Goal: Task Accomplishment & Management: Manage account settings

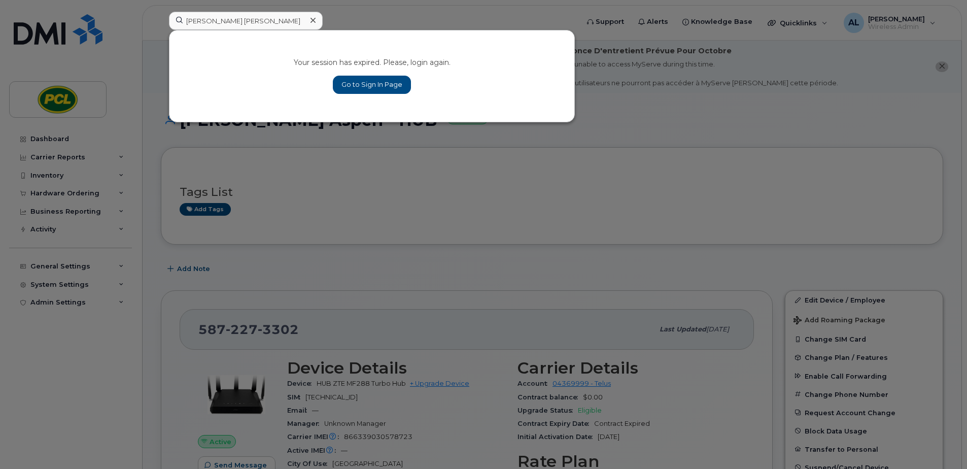
type input "derek robin"
click at [381, 82] on link "Go to Sign In Page" at bounding box center [372, 85] width 78 height 18
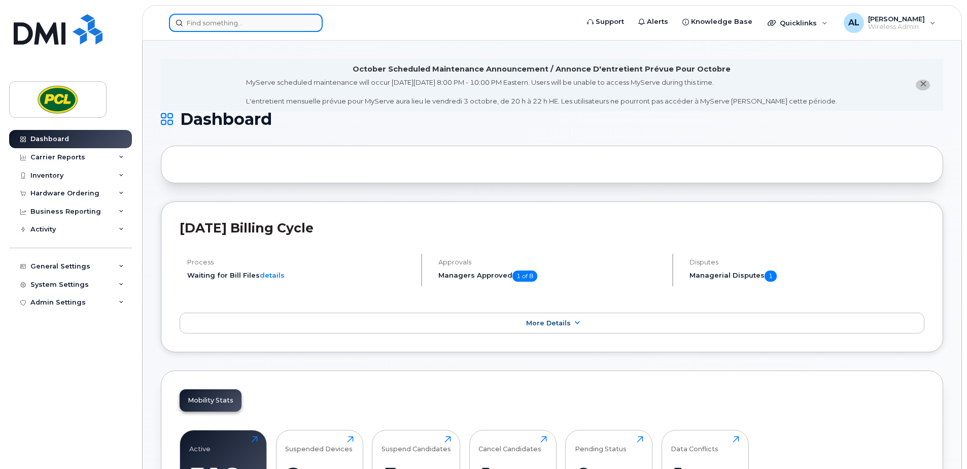
click at [260, 27] on input at bounding box center [246, 23] width 154 height 18
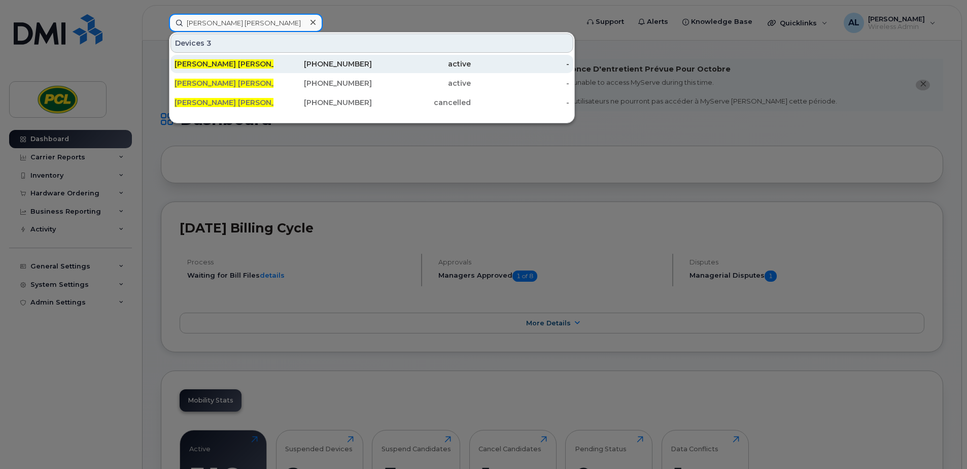
type input "derek rob"
click at [226, 59] on div "Derek Rob ison - Tablet" at bounding box center [224, 64] width 99 height 10
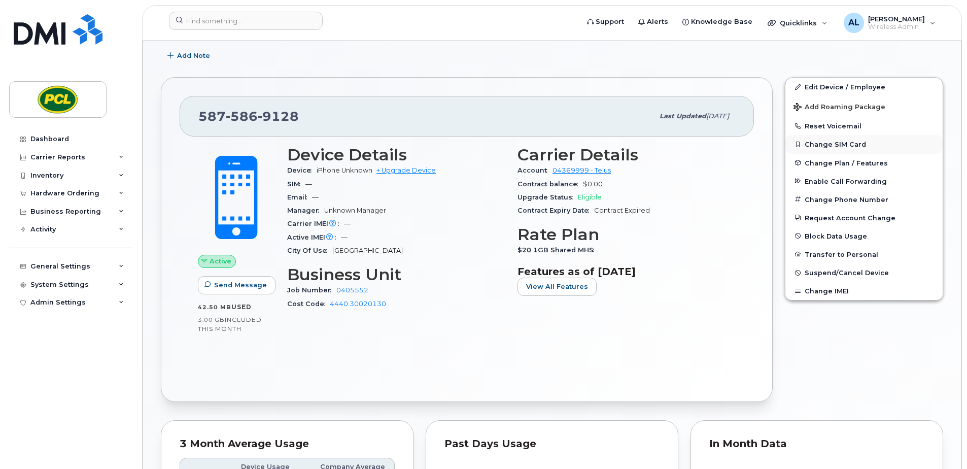
scroll to position [203, 0]
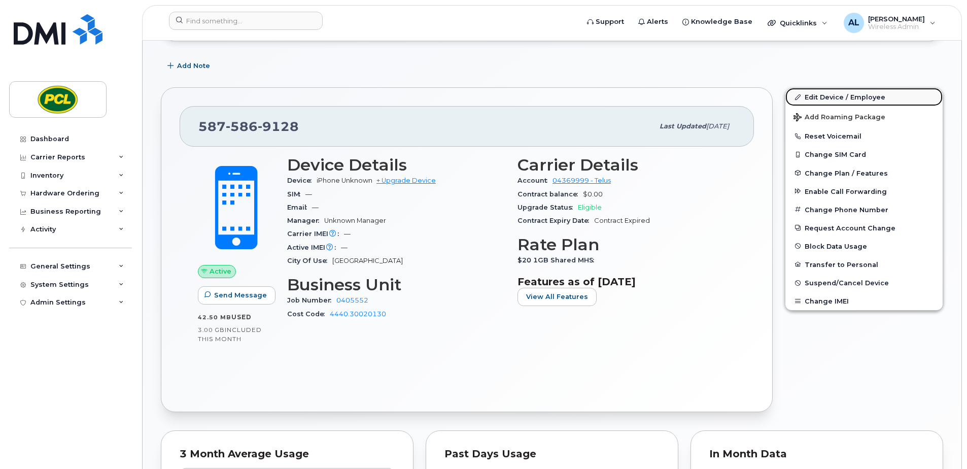
click at [818, 96] on link "Edit Device / Employee" at bounding box center [863, 97] width 157 height 18
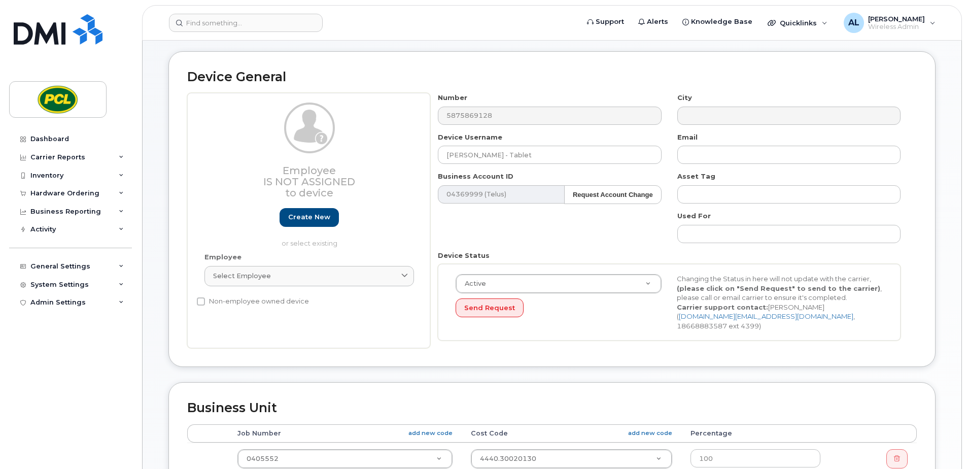
scroll to position [203, 0]
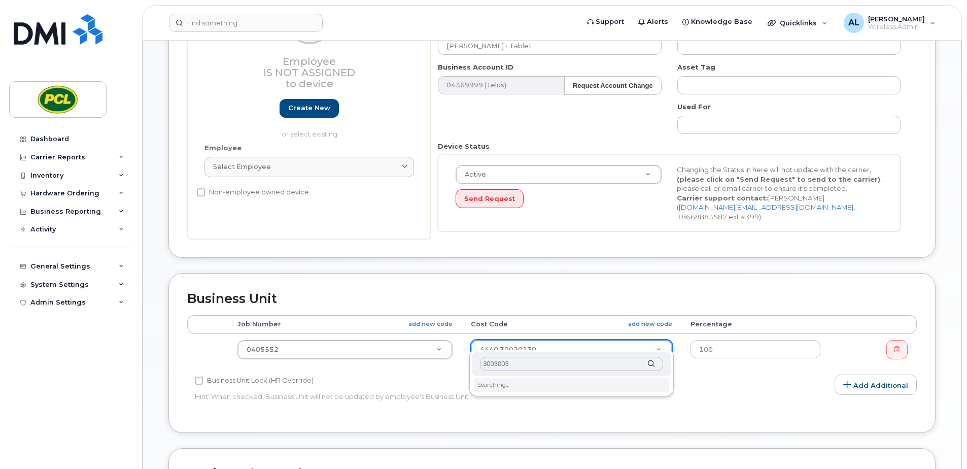
type input "30030030"
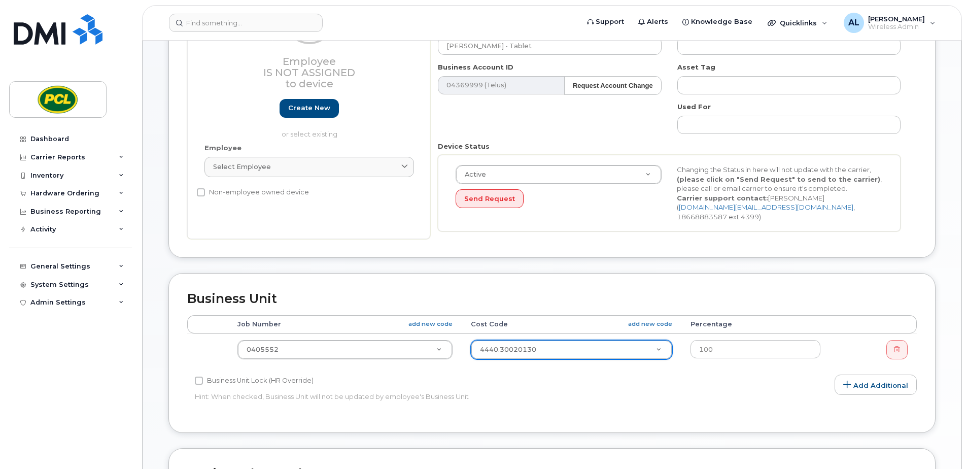
click at [50, 264] on div "General Settings" at bounding box center [60, 266] width 60 height 8
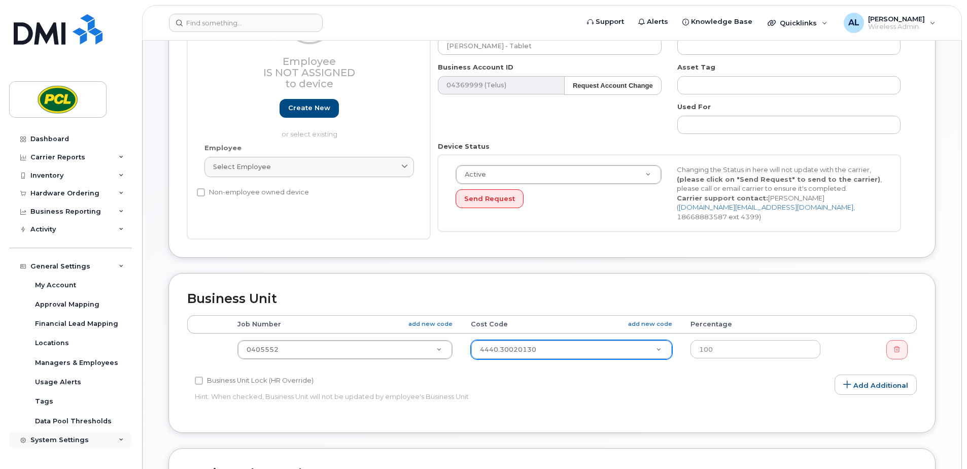
click at [66, 444] on div "System Settings" at bounding box center [70, 440] width 123 height 18
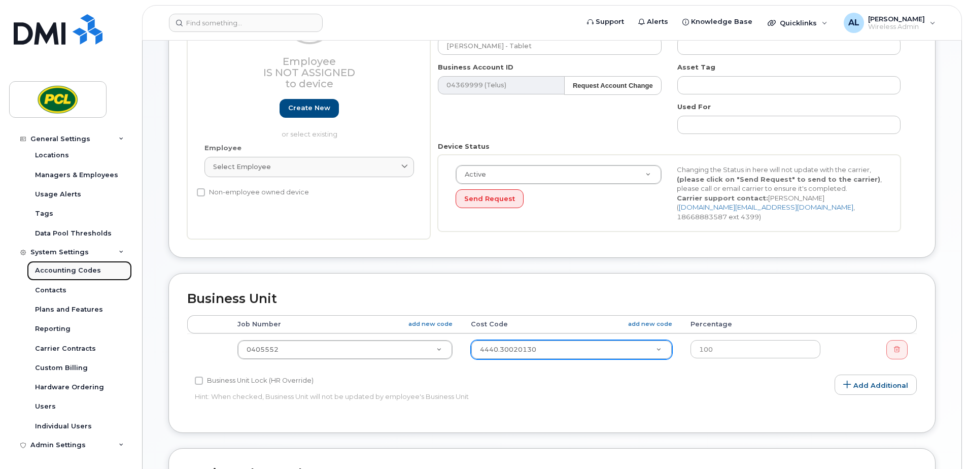
click at [62, 269] on div "Accounting Codes" at bounding box center [68, 270] width 66 height 9
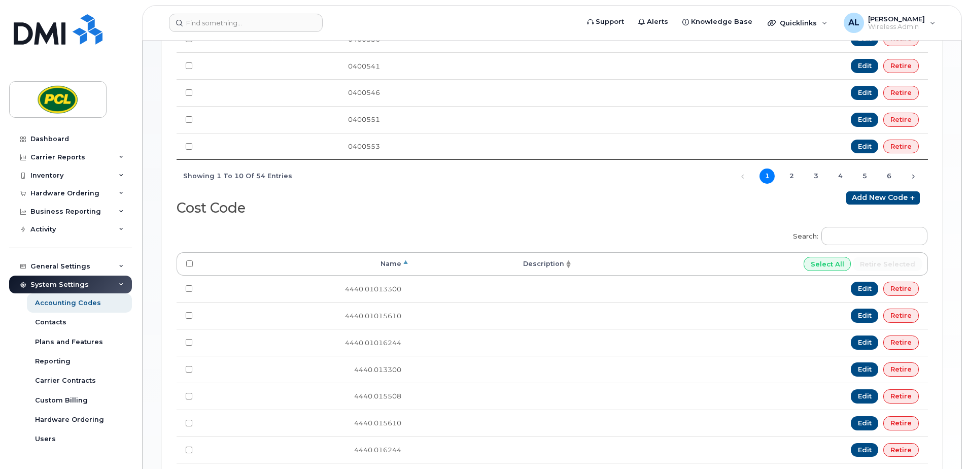
scroll to position [457, 0]
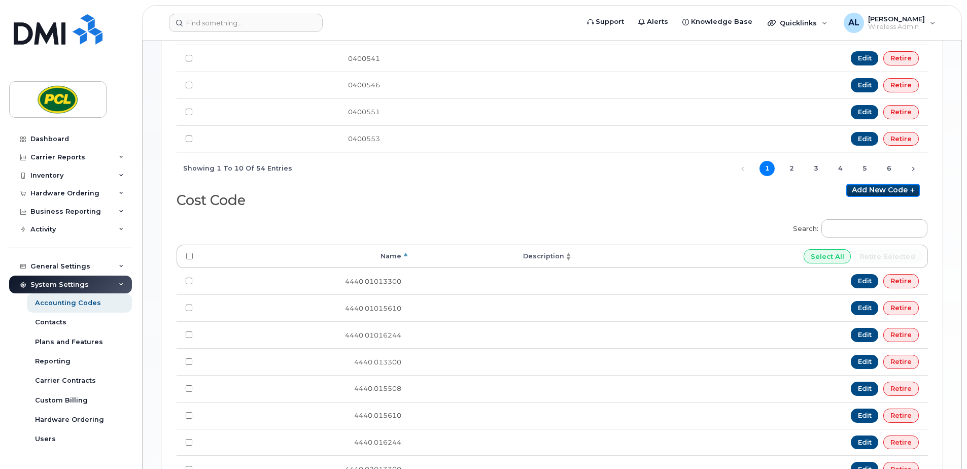
click at [875, 192] on link "Add new code" at bounding box center [883, 190] width 74 height 13
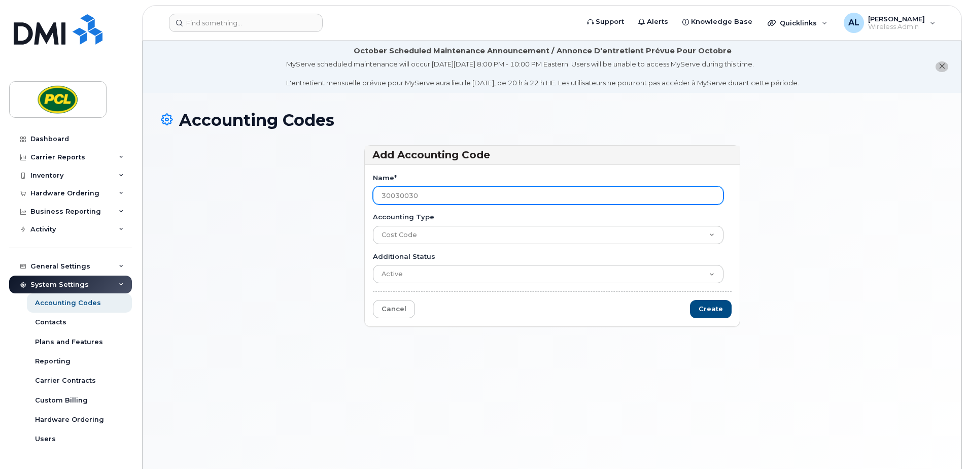
click at [378, 198] on input "30030030" at bounding box center [548, 195] width 351 height 18
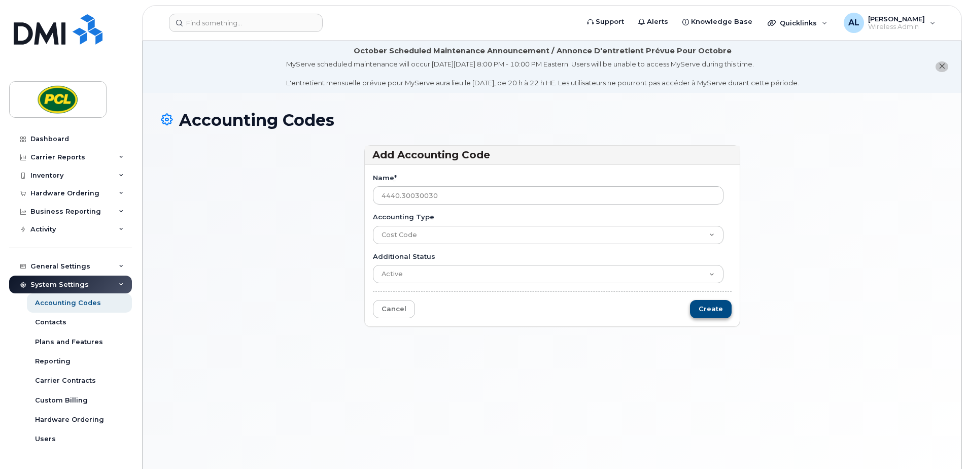
type input "4440.30030030"
click at [704, 311] on input "Create" at bounding box center [711, 309] width 42 height 19
type input "Saving..."
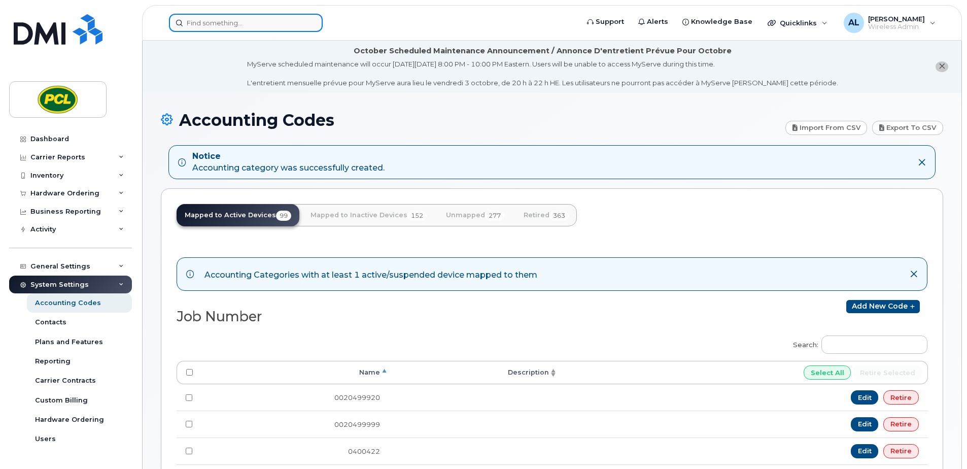
click at [256, 25] on input at bounding box center [246, 23] width 154 height 18
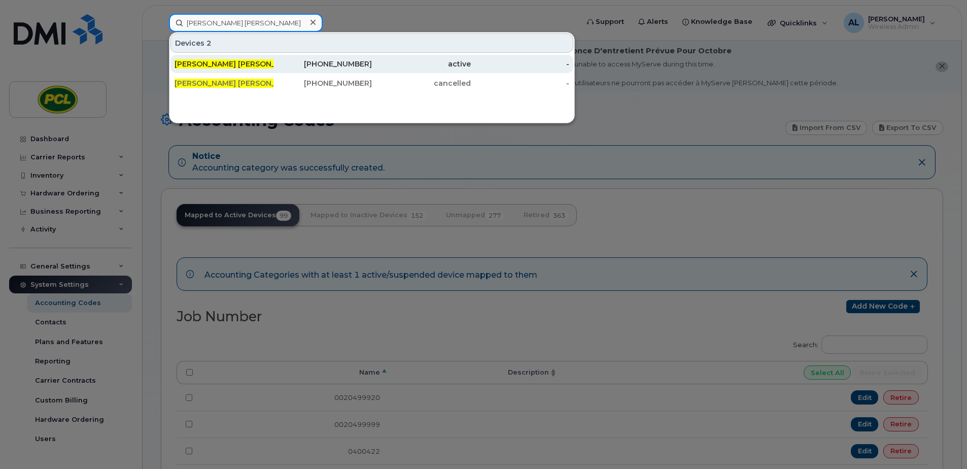
type input "derek robin"
click at [234, 65] on div "Derek Robin son" at bounding box center [224, 64] width 99 height 10
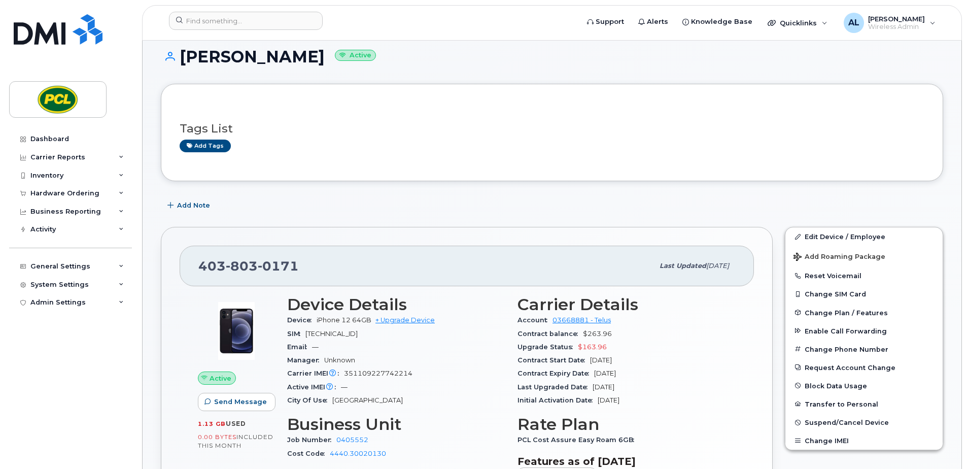
scroll to position [203, 0]
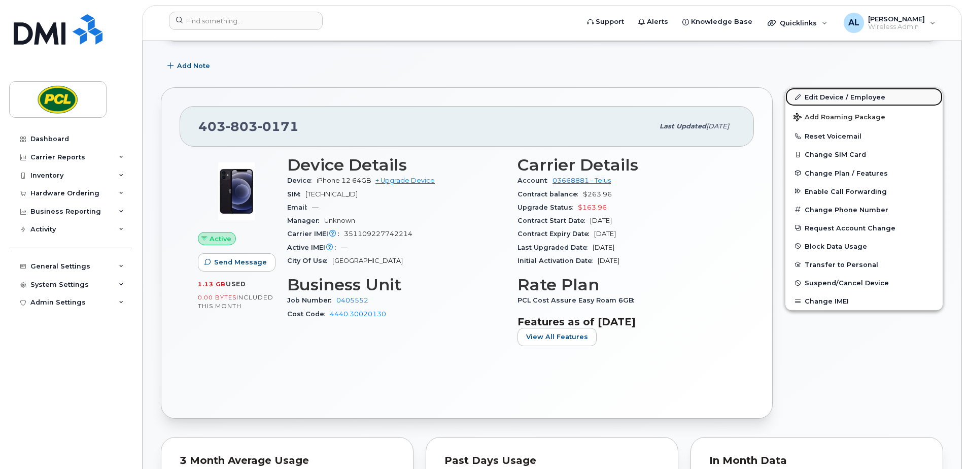
click at [816, 93] on link "Edit Device / Employee" at bounding box center [863, 97] width 157 height 18
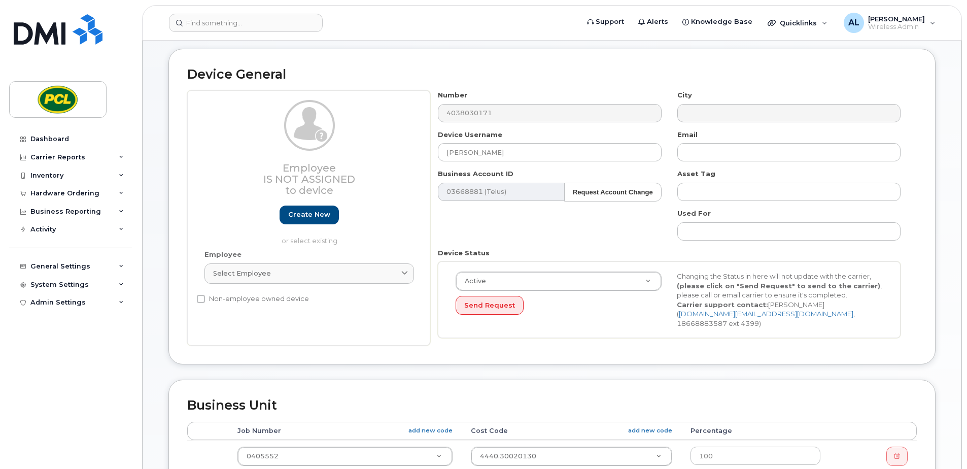
scroll to position [203, 0]
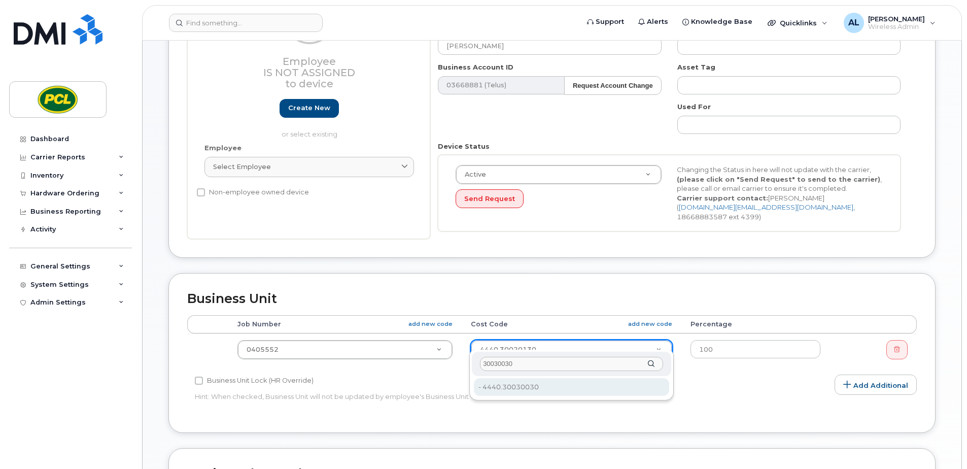
type input "30030030"
type input "2219238"
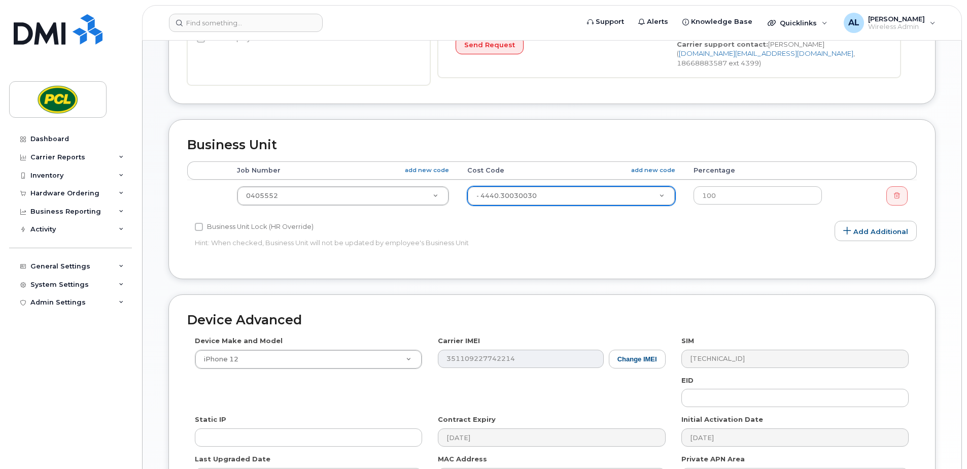
scroll to position [475, 0]
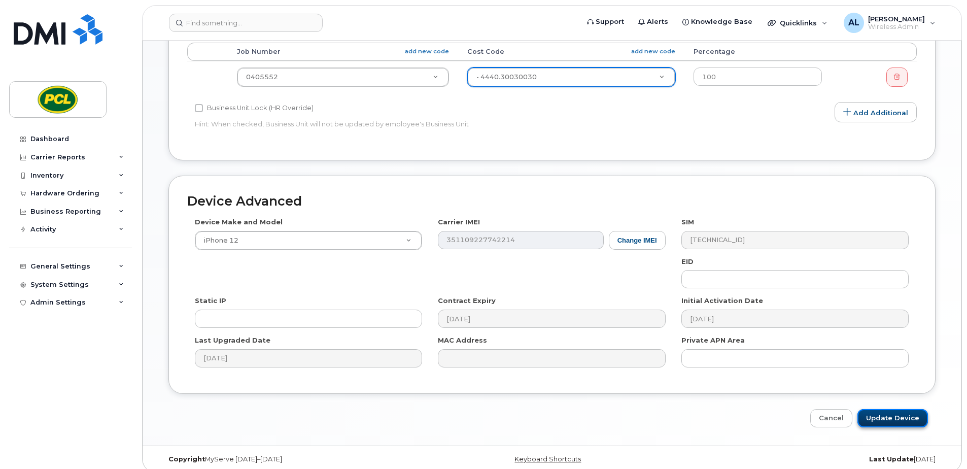
click at [910, 413] on input "Update Device" at bounding box center [892, 418] width 71 height 19
type input "Saving..."
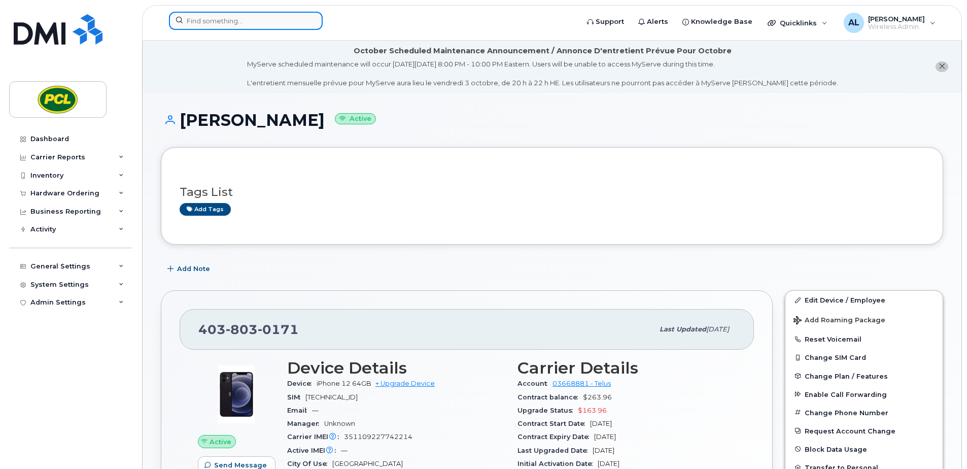
click at [294, 24] on input at bounding box center [246, 21] width 154 height 18
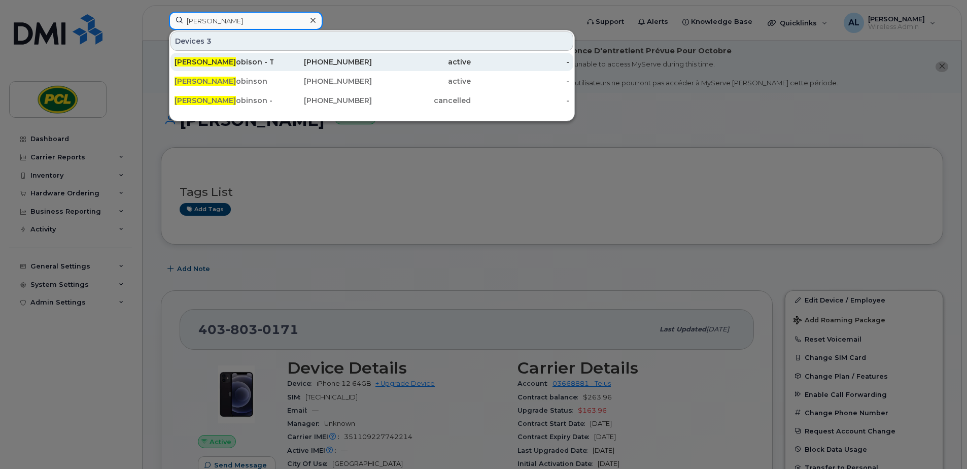
type input "derek r"
click at [249, 60] on div "Derek R obison - Tablet" at bounding box center [224, 62] width 99 height 10
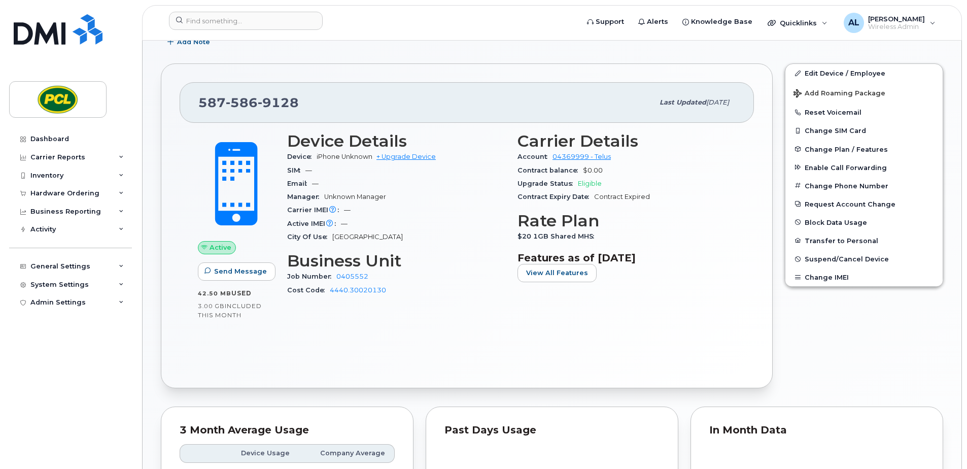
scroll to position [203, 0]
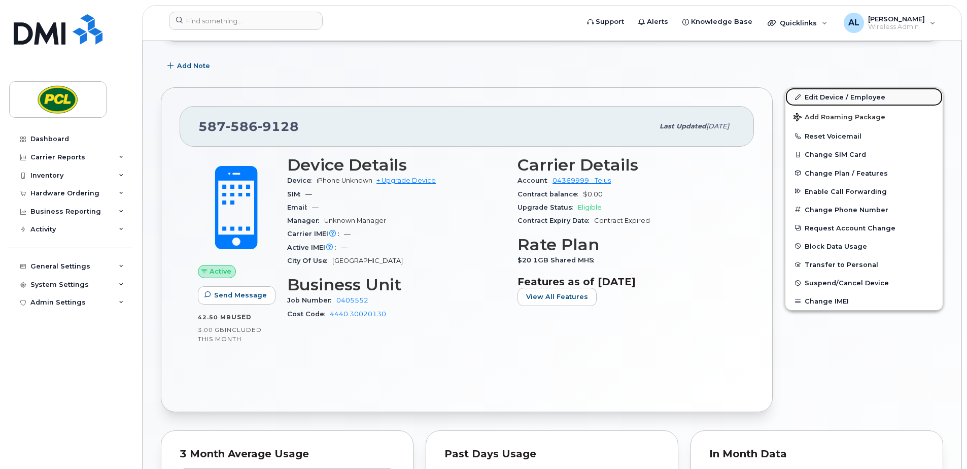
click at [809, 93] on link "Edit Device / Employee" at bounding box center [863, 97] width 157 height 18
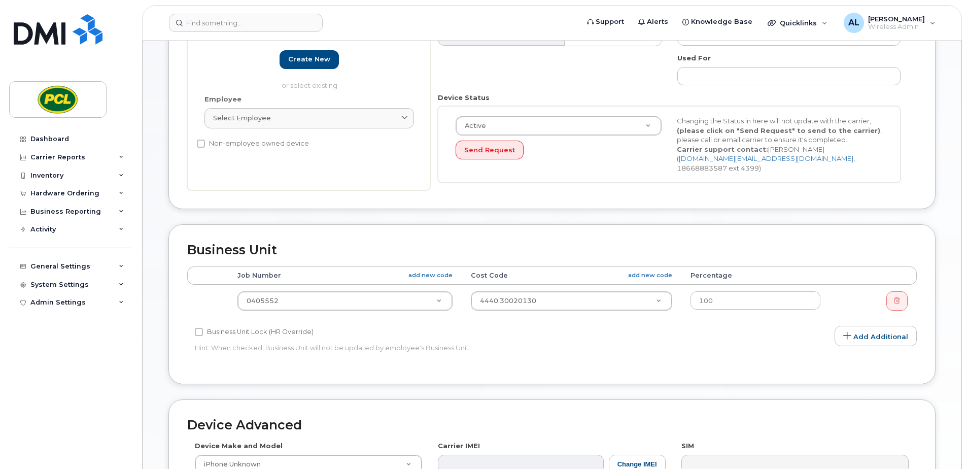
scroll to position [254, 0]
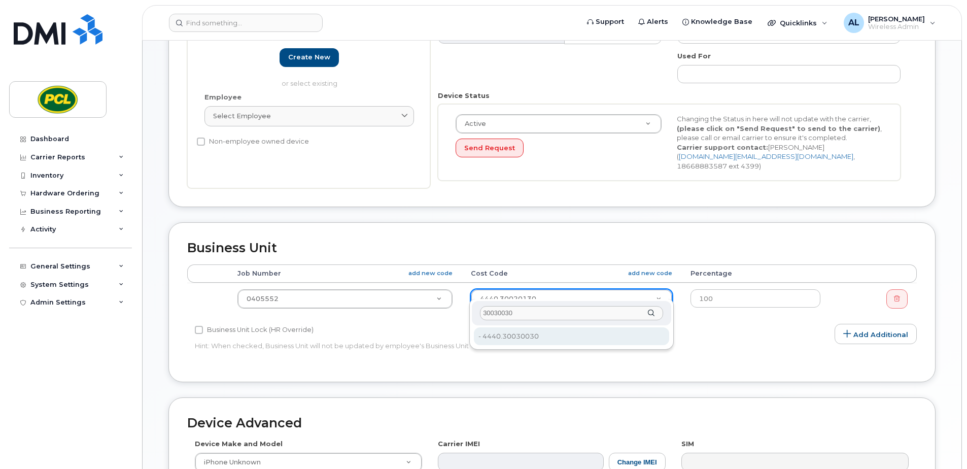
type input "30030030"
type input "2219238"
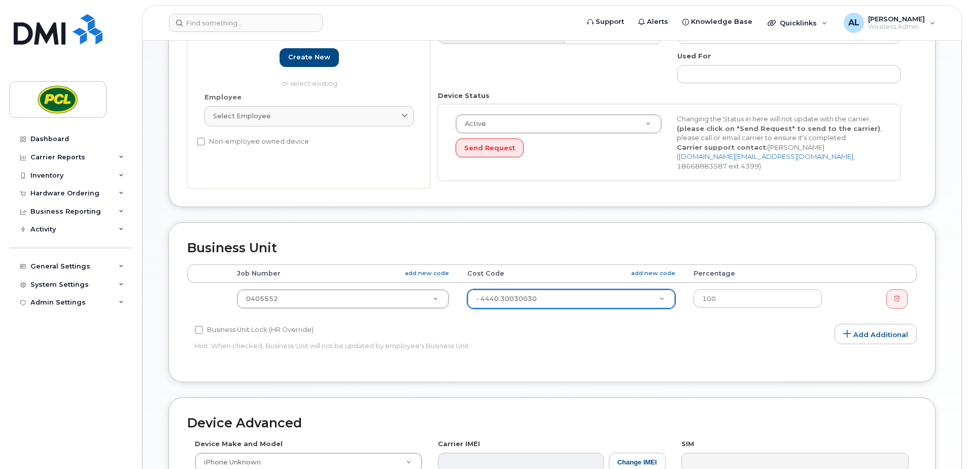
scroll to position [475, 0]
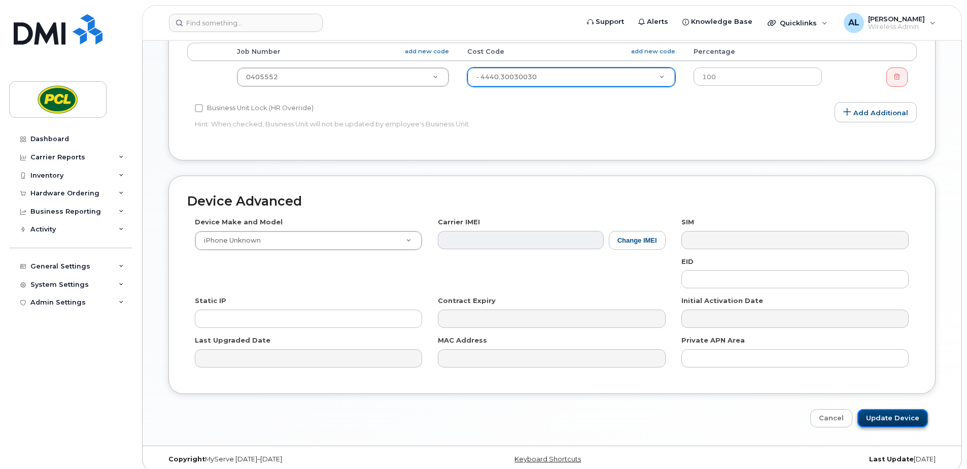
click at [902, 409] on input "Update Device" at bounding box center [892, 418] width 71 height 19
type input "Saving..."
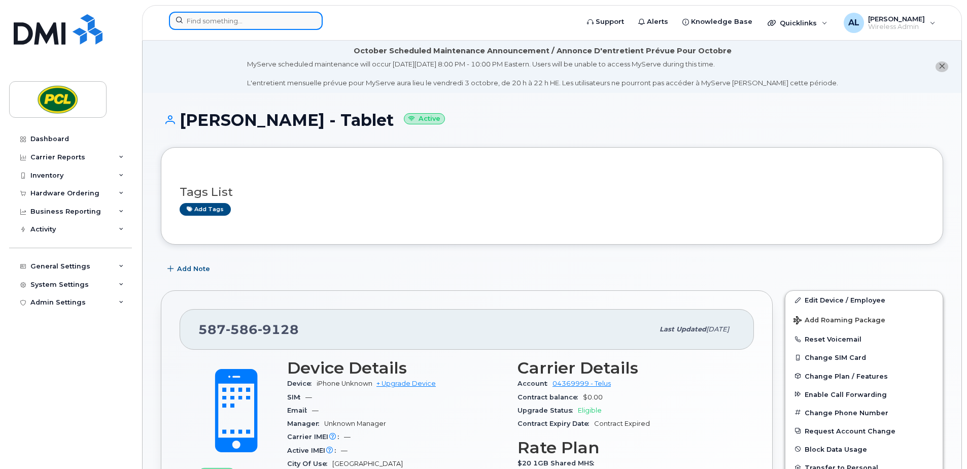
click at [213, 26] on input at bounding box center [246, 21] width 154 height 18
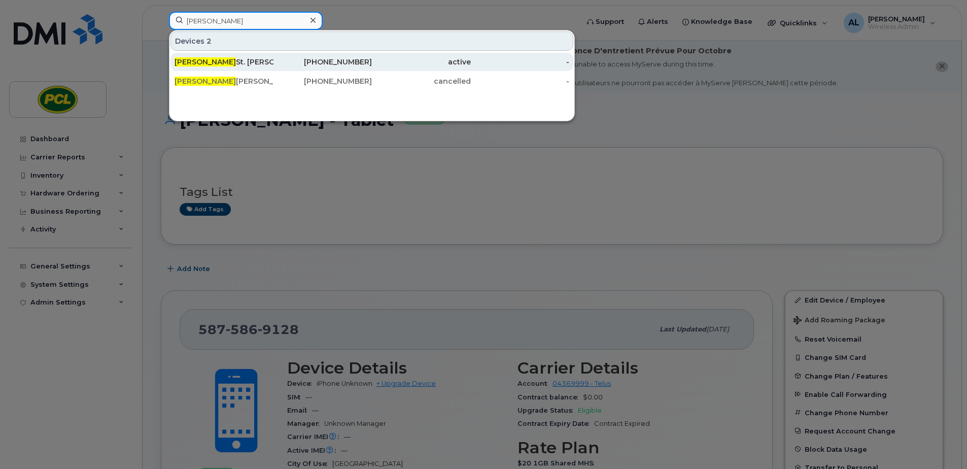
type input "[PERSON_NAME]"
click at [220, 63] on div "[PERSON_NAME] St. [PERSON_NAME]" at bounding box center [224, 62] width 99 height 10
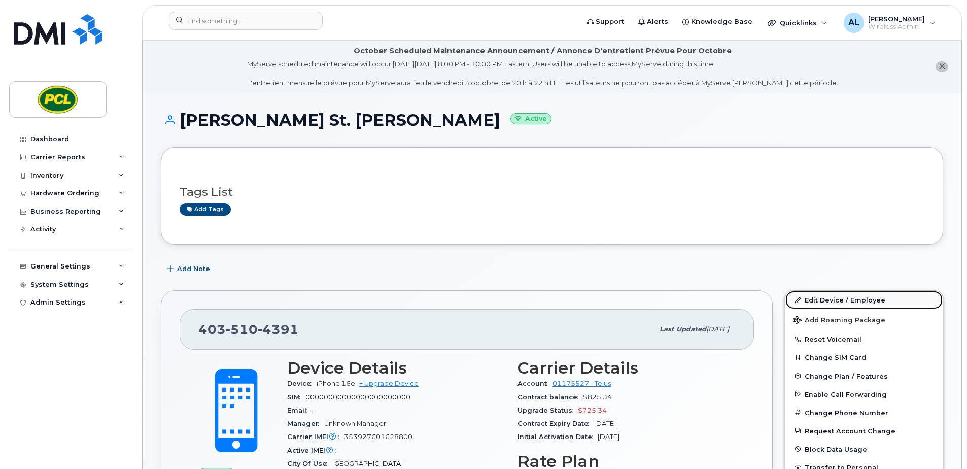
click at [849, 301] on link "Edit Device / Employee" at bounding box center [863, 300] width 157 height 18
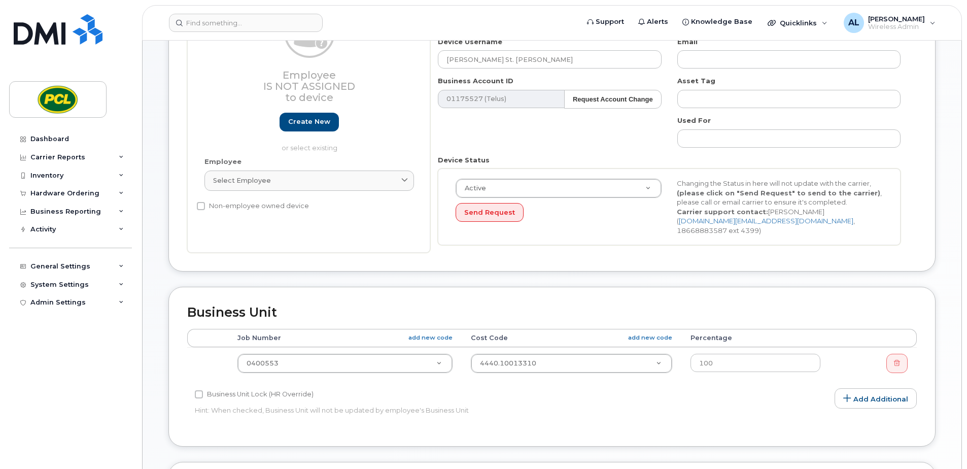
scroll to position [203, 0]
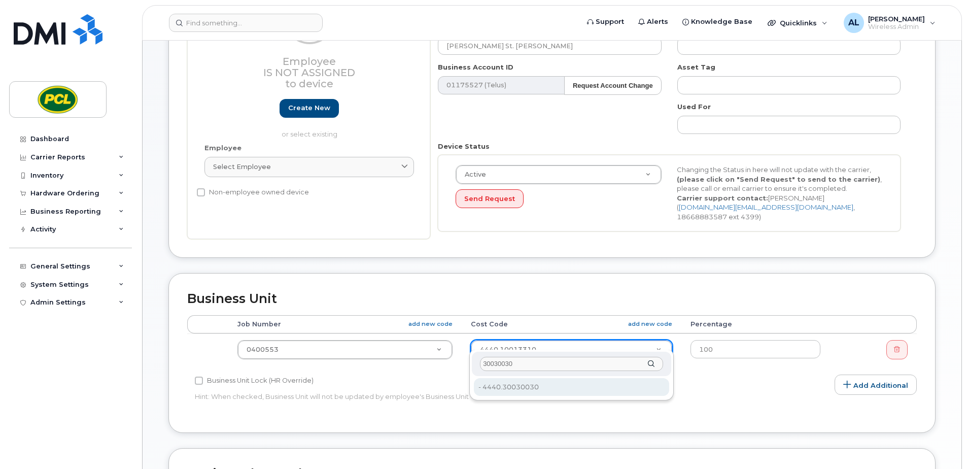
type input "30030030"
type input "2219238"
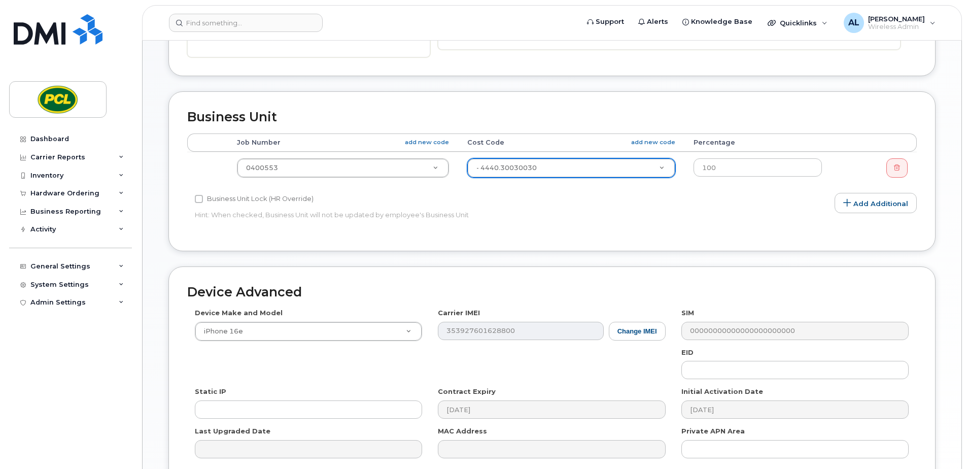
scroll to position [475, 0]
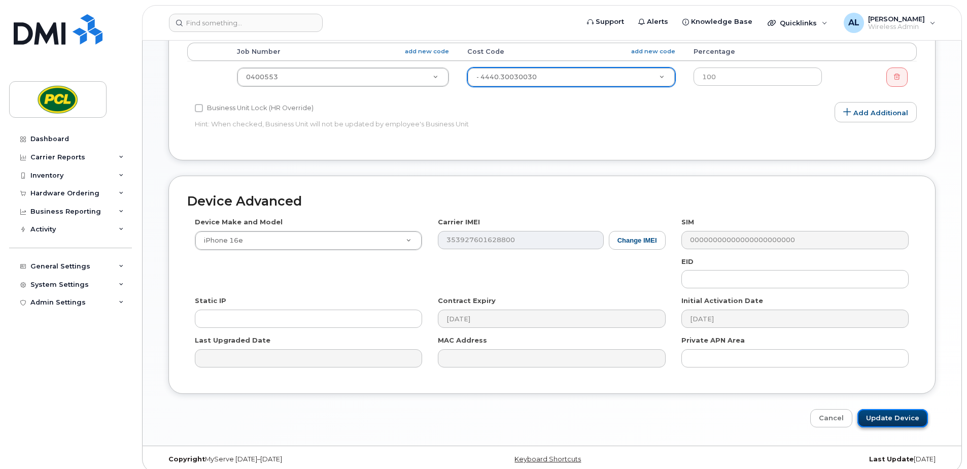
click at [902, 411] on input "Update Device" at bounding box center [892, 418] width 71 height 19
type input "Saving..."
